Goal: Task Accomplishment & Management: Use online tool/utility

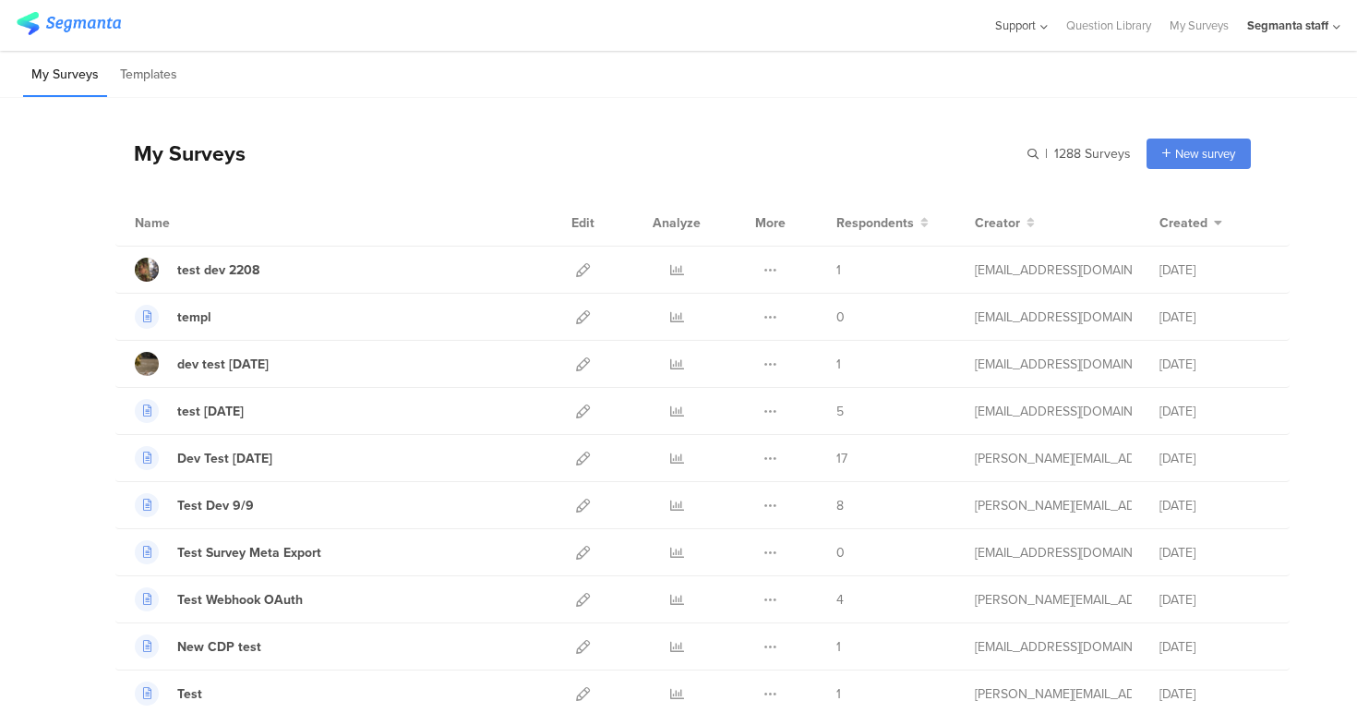
click at [1038, 22] on icon at bounding box center [1042, 27] width 12 height 14
click at [1038, 22] on icon at bounding box center [1044, 27] width 12 height 14
click at [1314, 30] on div "Segmanta staff" at bounding box center [1287, 26] width 81 height 18
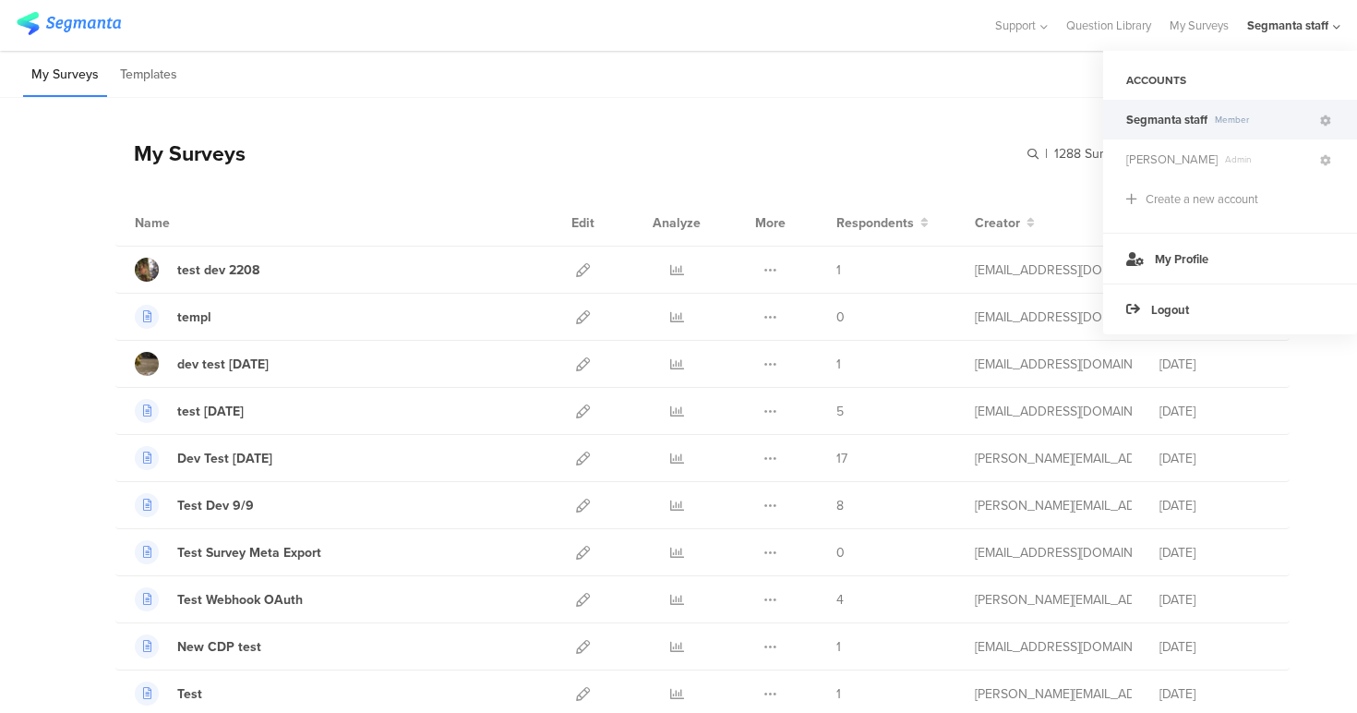
click at [912, 86] on div "My Surveys Templates" at bounding box center [678, 74] width 1357 height 47
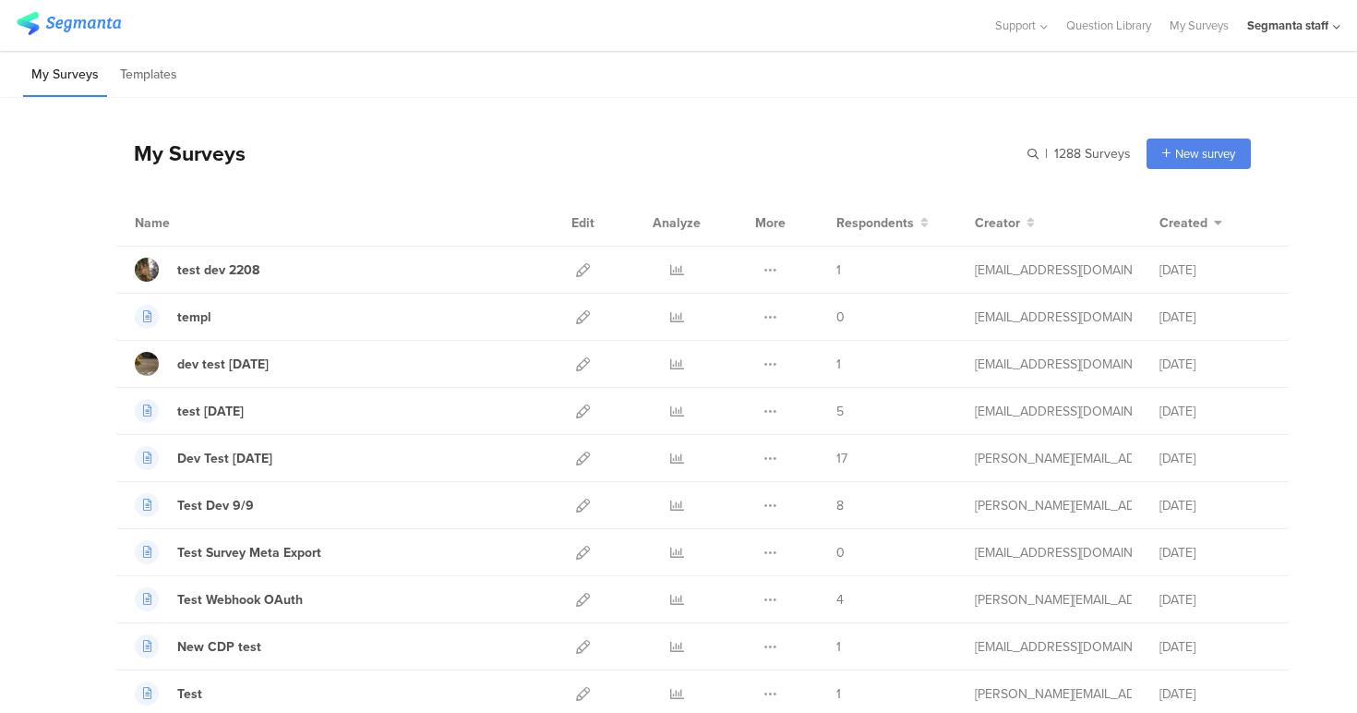
click at [1303, 32] on div "Segmanta staff" at bounding box center [1287, 26] width 81 height 18
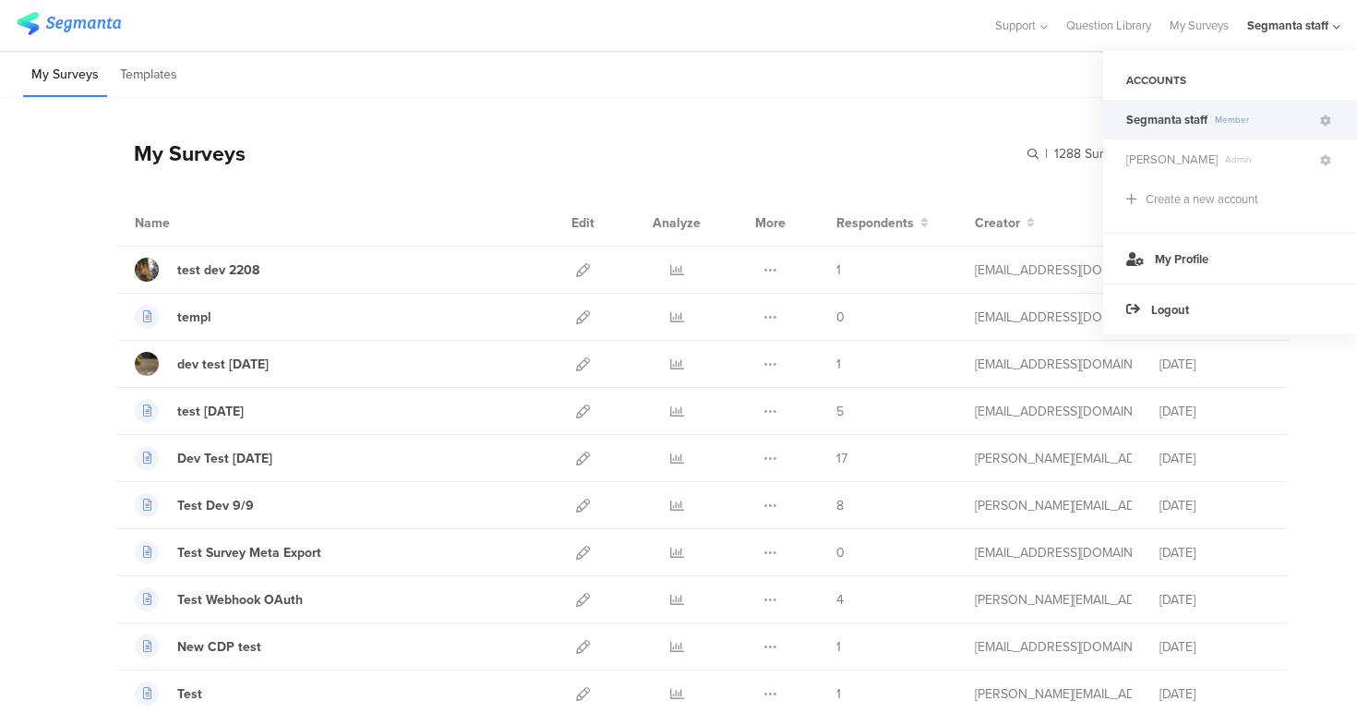
click at [909, 75] on div "My Surveys Templates" at bounding box center [678, 74] width 1357 height 47
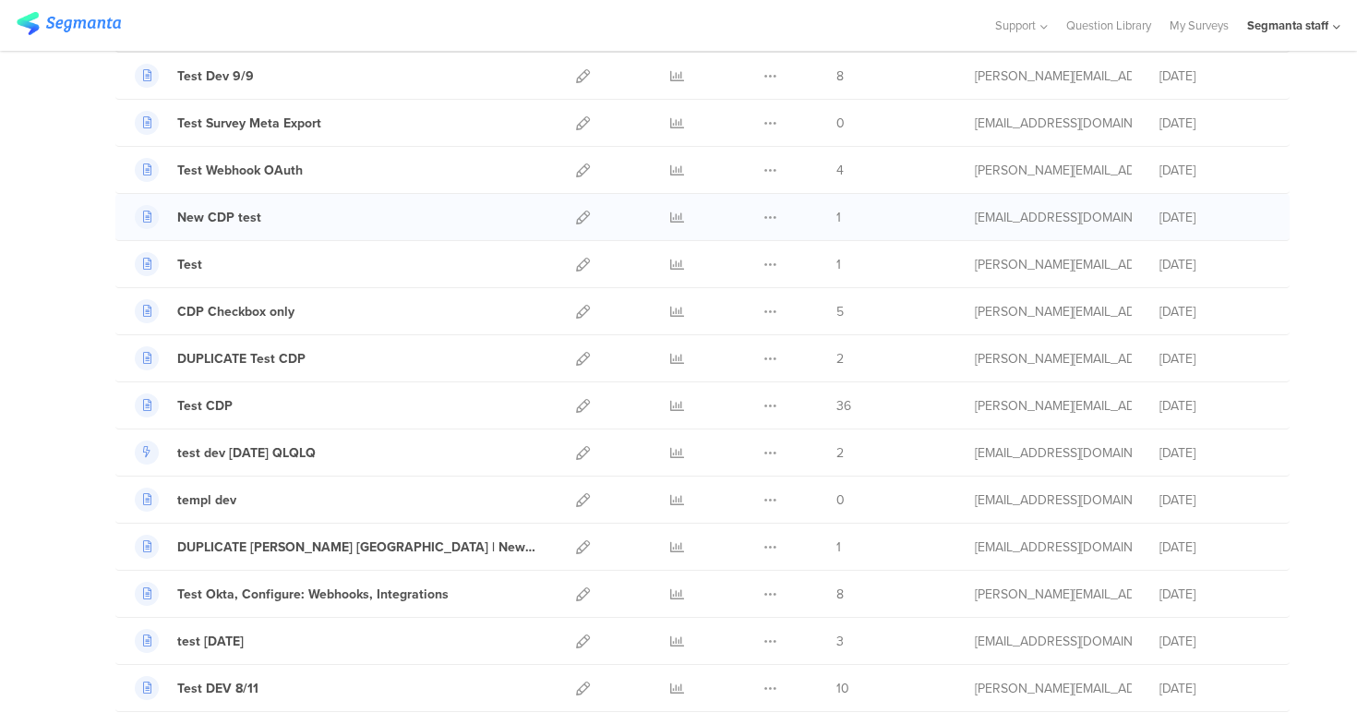
scroll to position [217, 0]
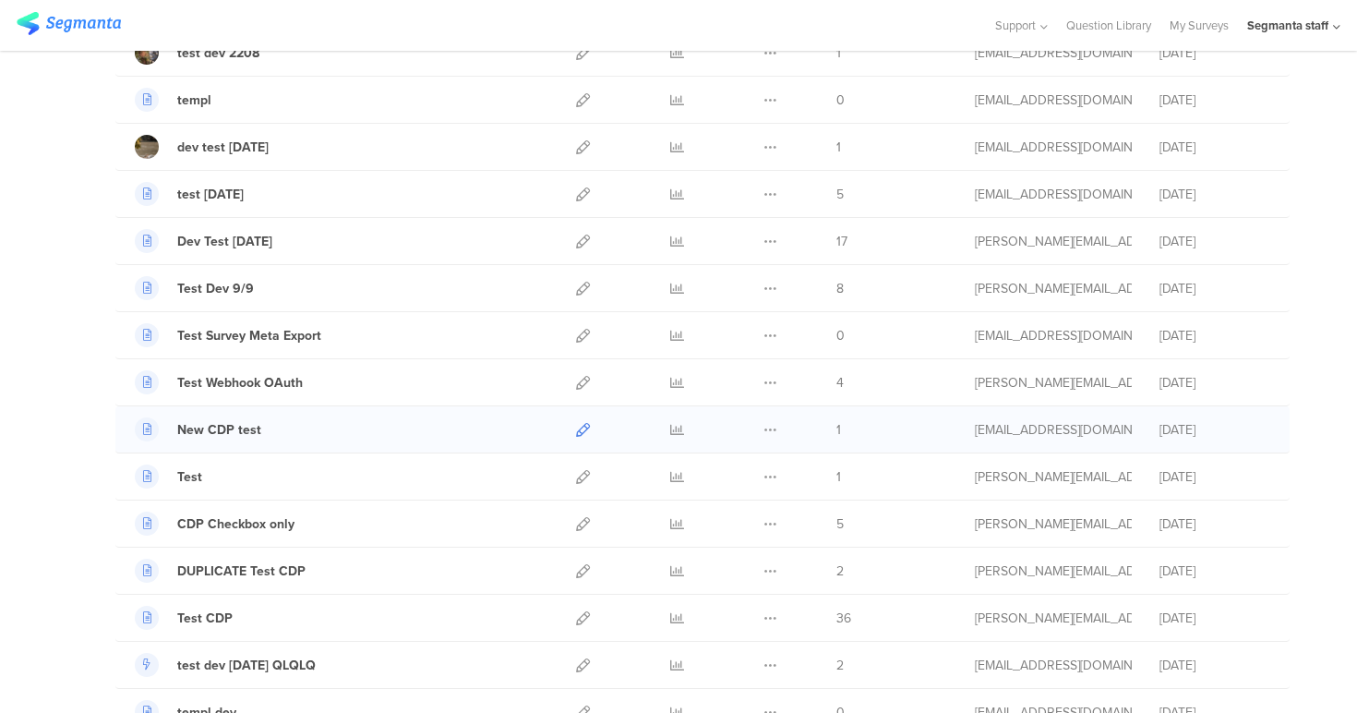
click at [581, 424] on icon at bounding box center [583, 430] width 14 height 14
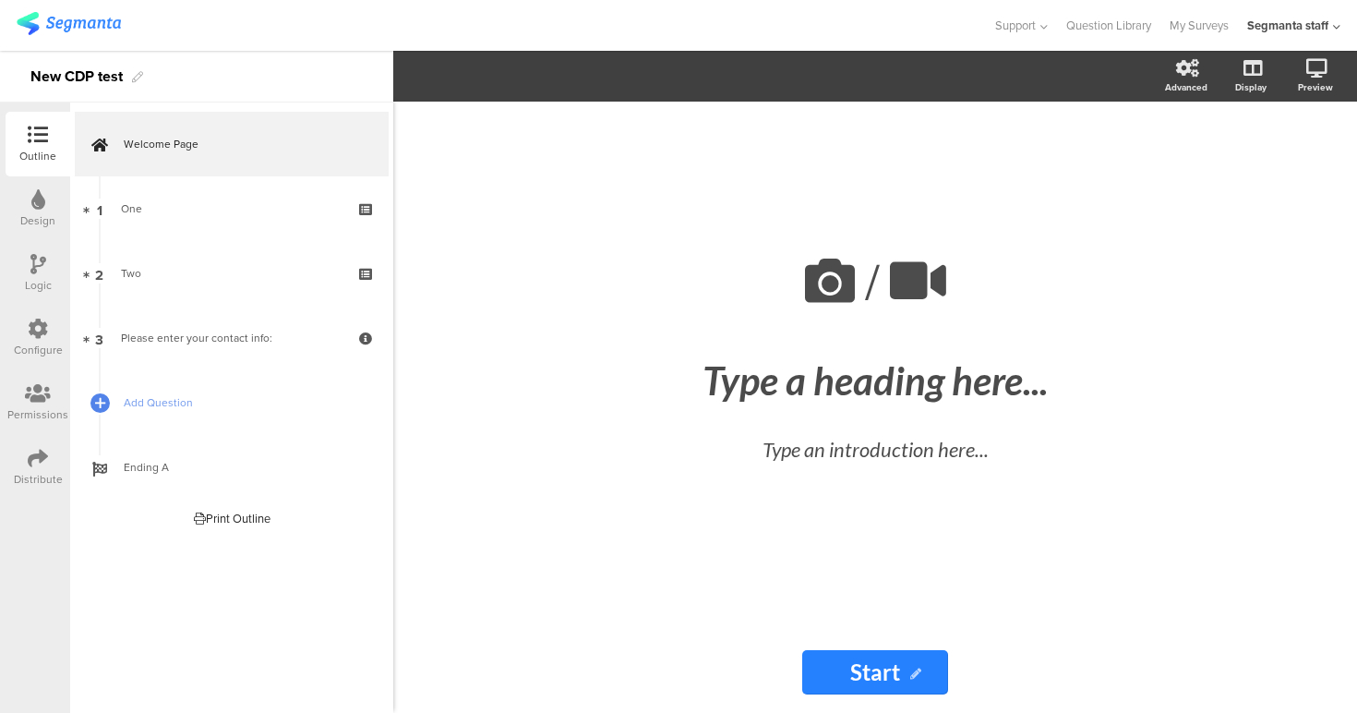
click at [30, 450] on icon at bounding box center [38, 458] width 20 height 20
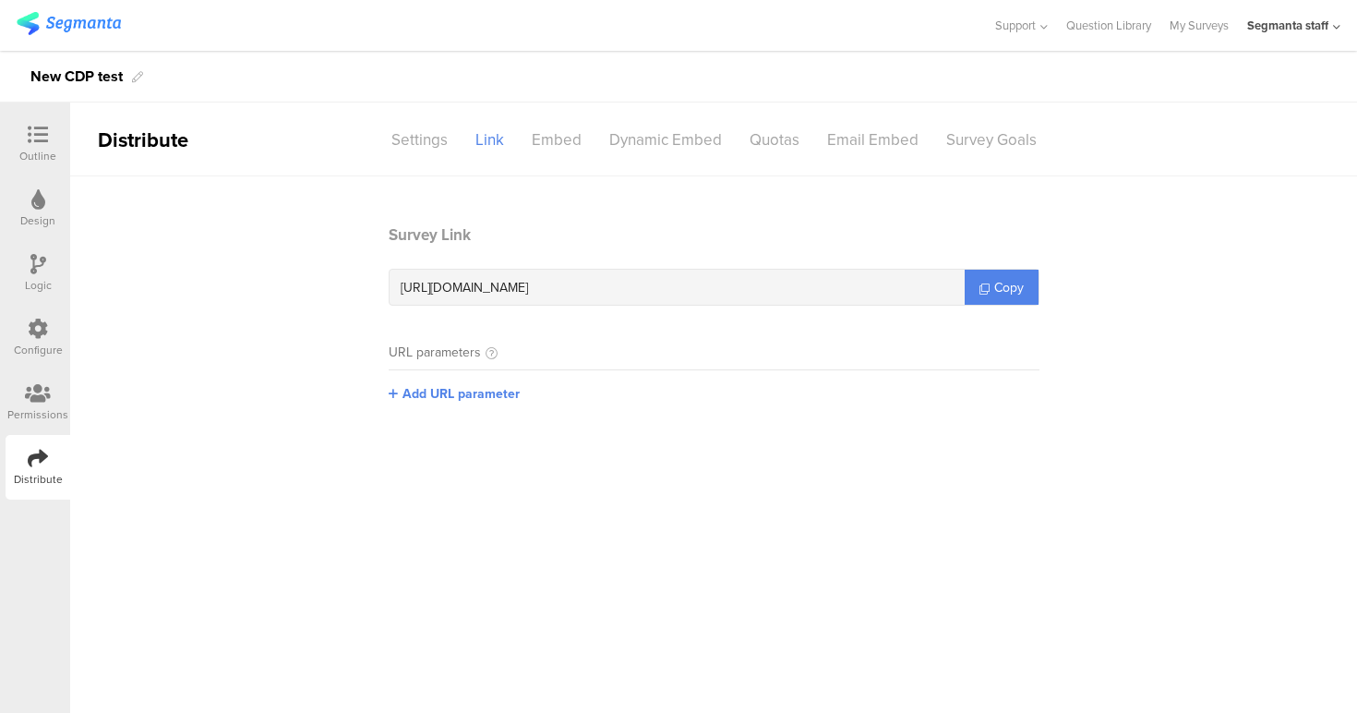
click at [406, 120] on sg-section-page-header "Distribute Settings Link Embed Dynamic Embed Quotas Email Embed Survey Goals" at bounding box center [713, 139] width 1287 height 74
click at [407, 126] on div "Settings" at bounding box center [420, 140] width 84 height 32
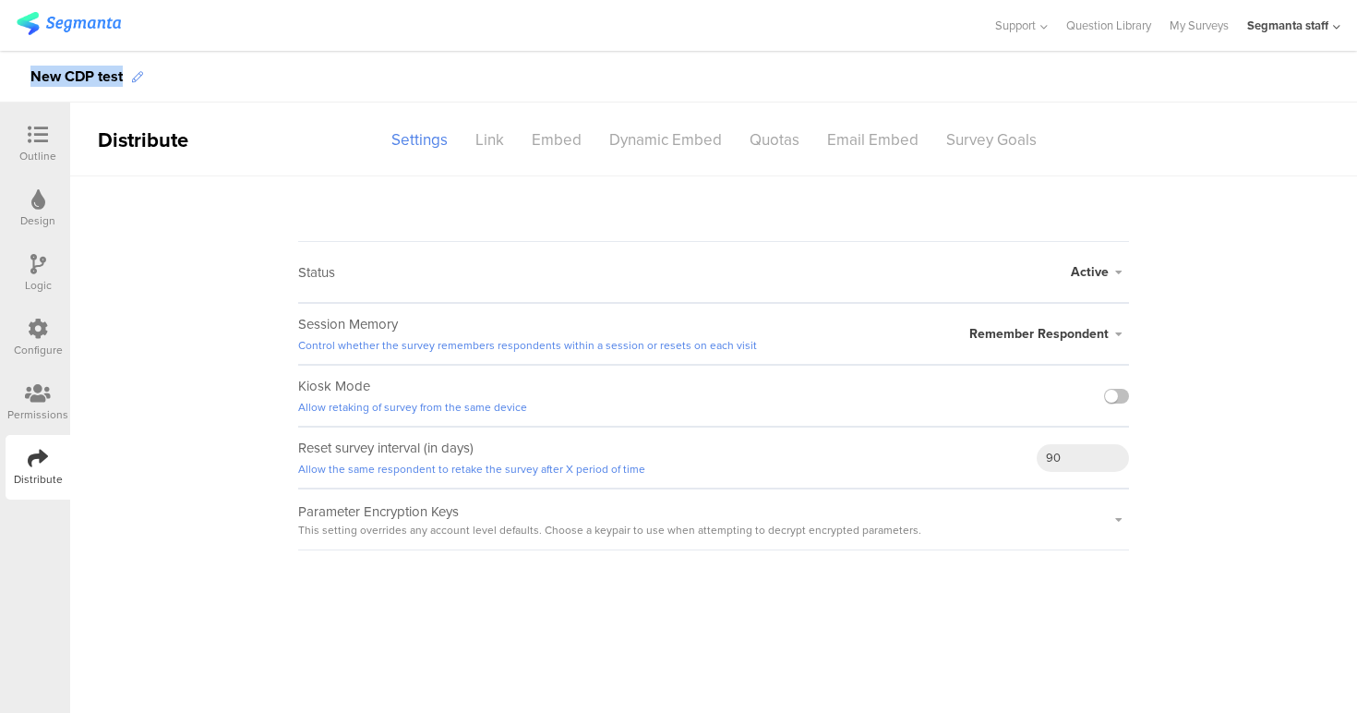
drag, startPoint x: 28, startPoint y: 69, endPoint x: 134, endPoint y: 76, distance: 106.4
click at [134, 76] on div "New CDP test" at bounding box center [678, 77] width 1357 height 52
copy div "New CDP test"
click at [1118, 578] on icon at bounding box center [1122, 582] width 13 height 13
click at [1304, 124] on sg-section-page-header "Distribute Settings Link Embed Dynamic Embed Quotas Email Embed Survey Goals" at bounding box center [713, 139] width 1287 height 74
